Goal: Transaction & Acquisition: Obtain resource

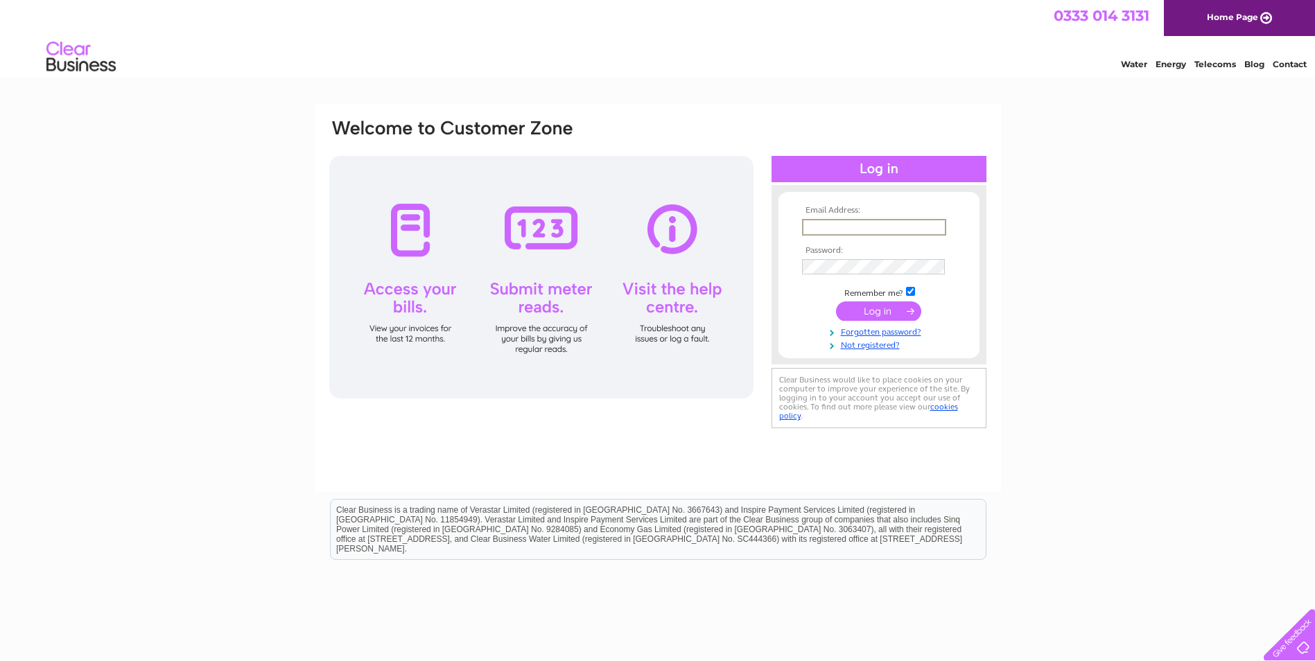
click at [867, 225] on input "text" at bounding box center [874, 227] width 144 height 17
type input "[EMAIL_ADDRESS][DOMAIN_NAME]"
click at [836, 301] on input "submit" at bounding box center [878, 310] width 85 height 19
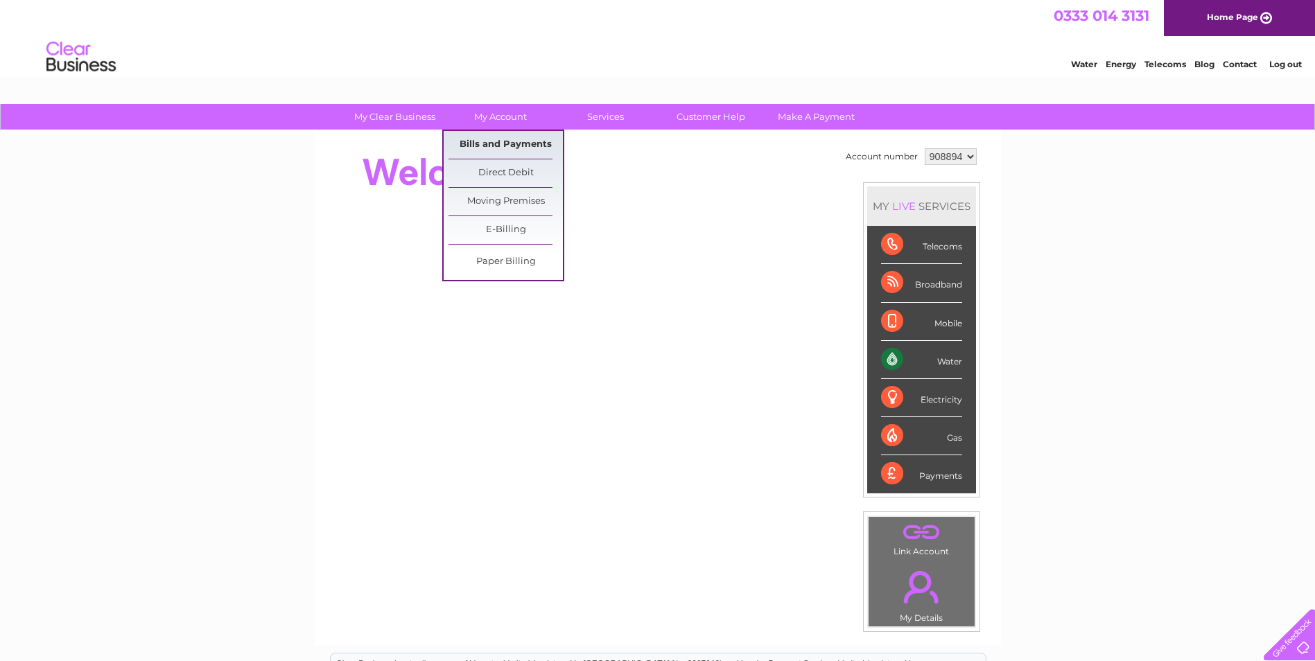
click at [500, 139] on link "Bills and Payments" at bounding box center [505, 145] width 114 height 28
click at [526, 145] on link "Bills and Payments" at bounding box center [505, 145] width 114 height 28
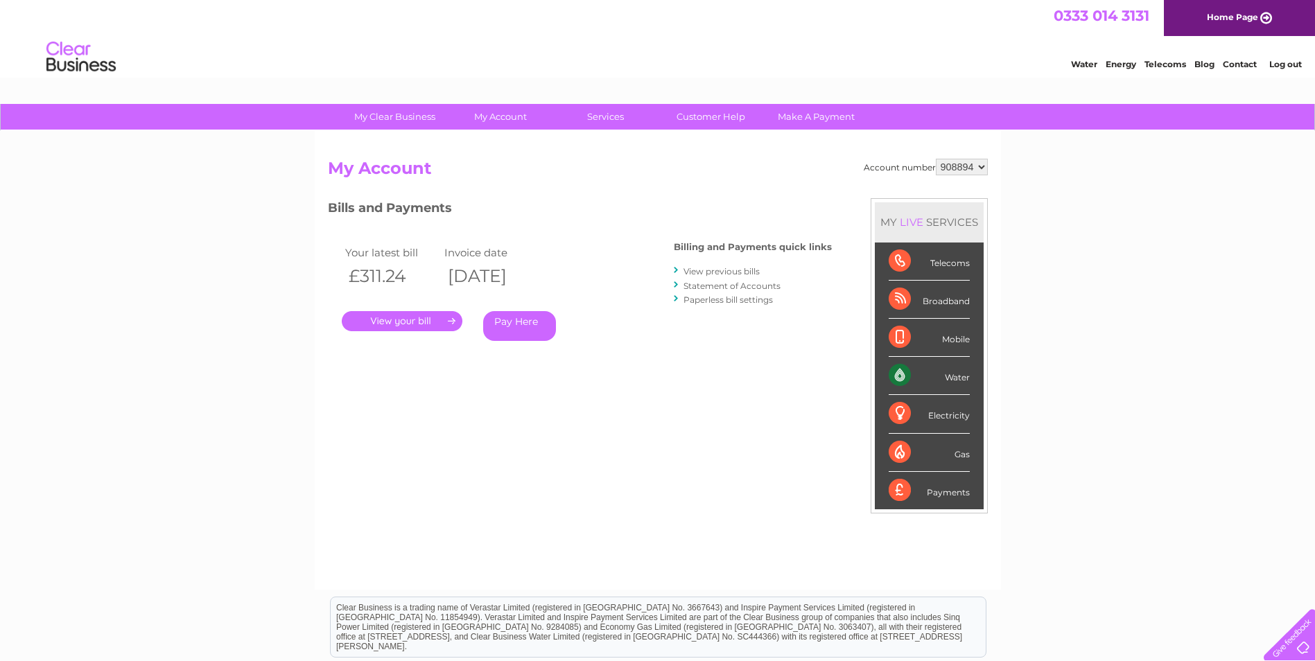
click at [418, 318] on link "." at bounding box center [402, 321] width 121 height 20
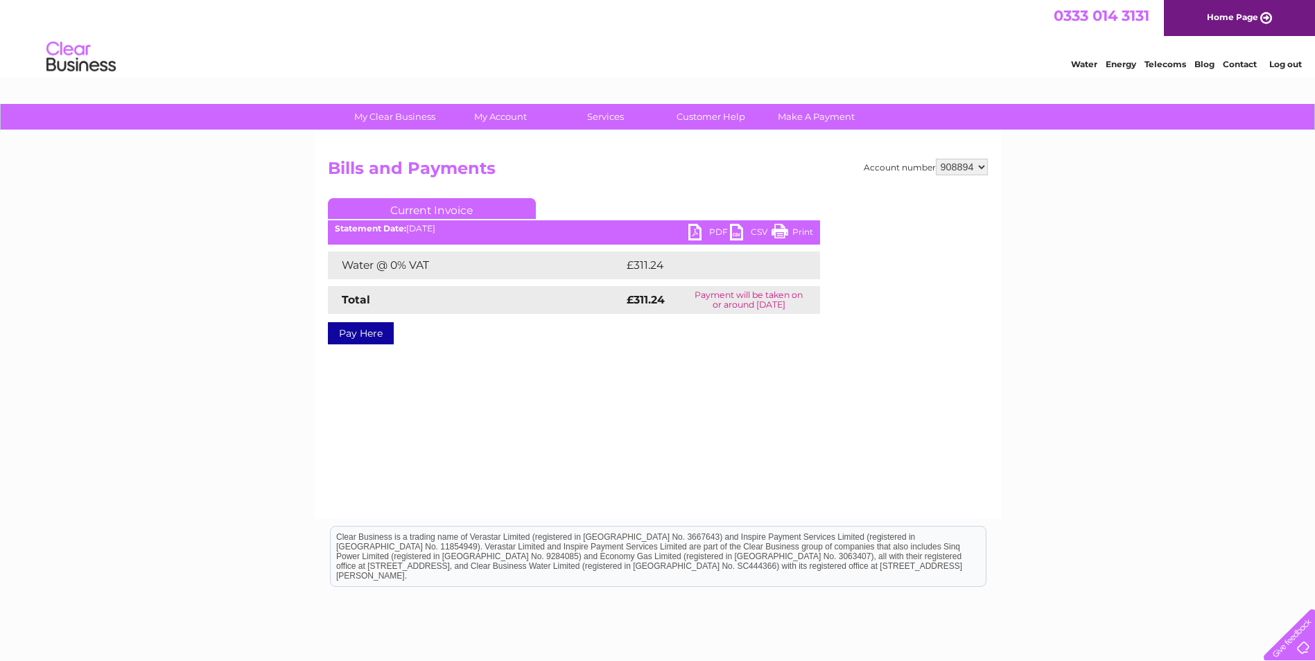
click at [698, 233] on link "PDF" at bounding box center [709, 234] width 42 height 20
